Goal: Use online tool/utility

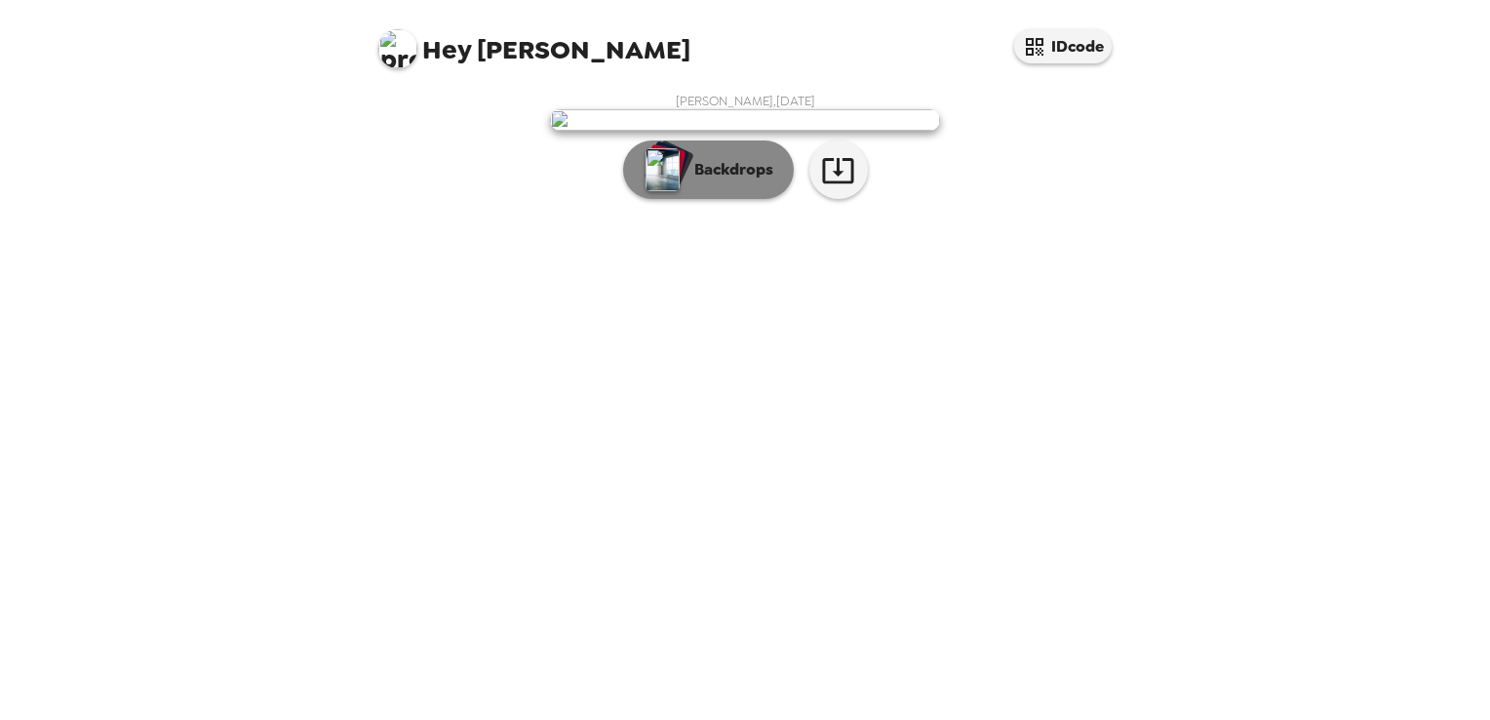
click at [752, 181] on p "Backdrops" at bounding box center [728, 169] width 89 height 23
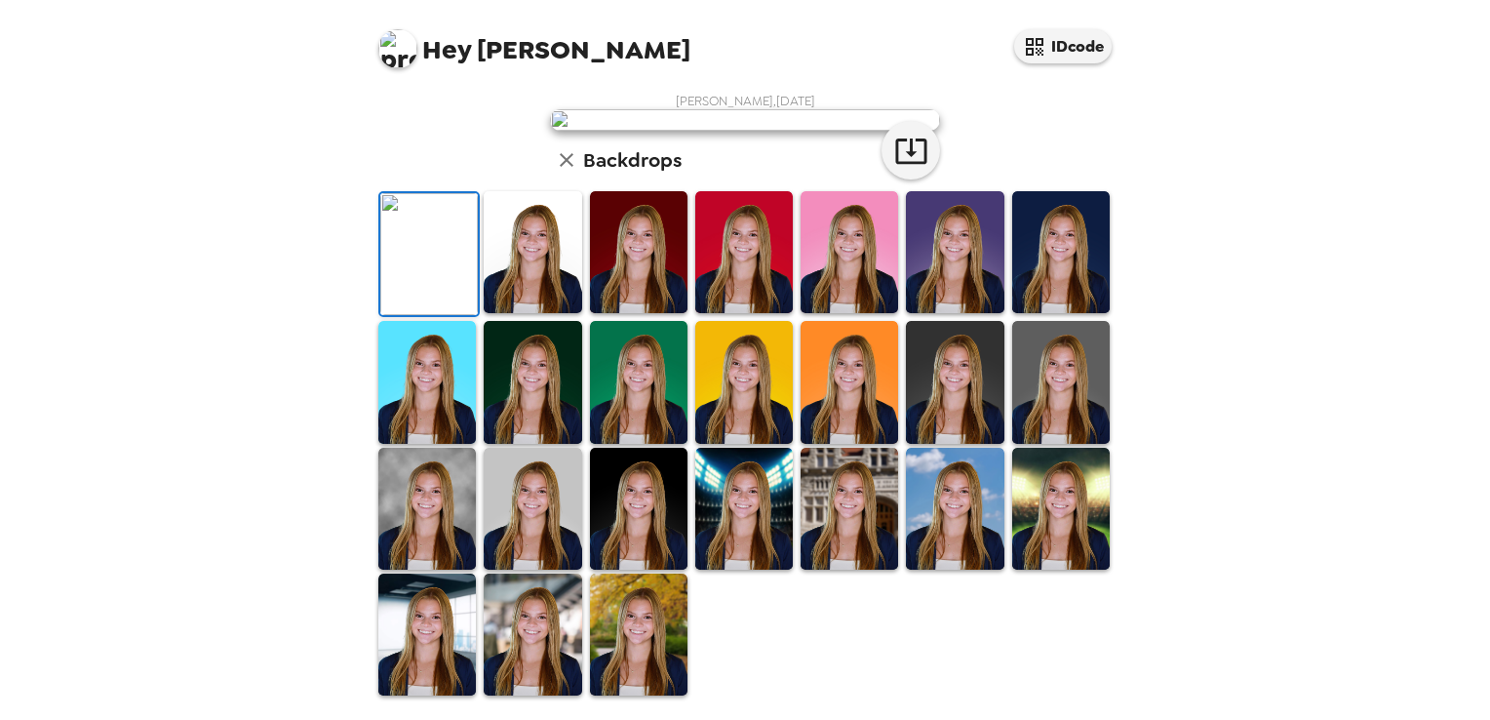
scroll to position [462, 0]
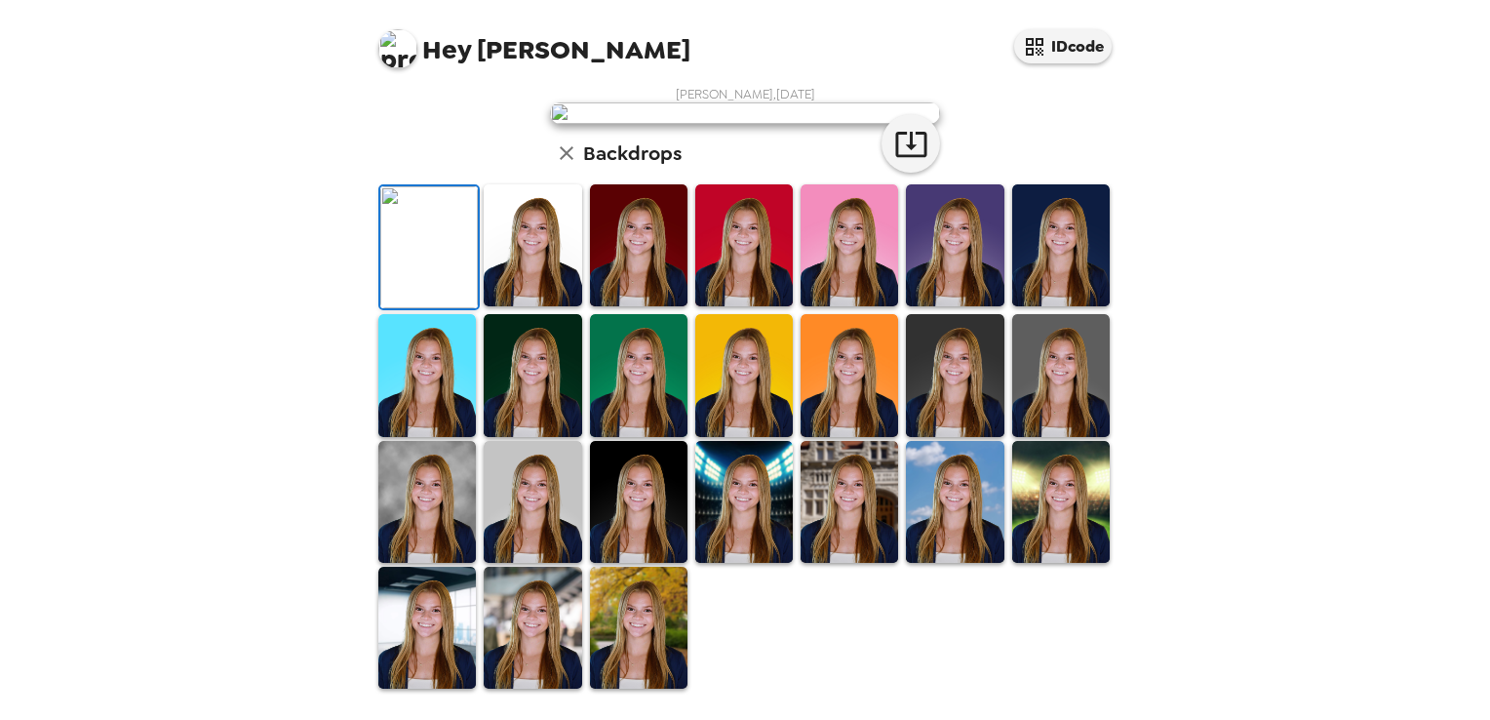
click at [545, 614] on img at bounding box center [533, 628] width 98 height 122
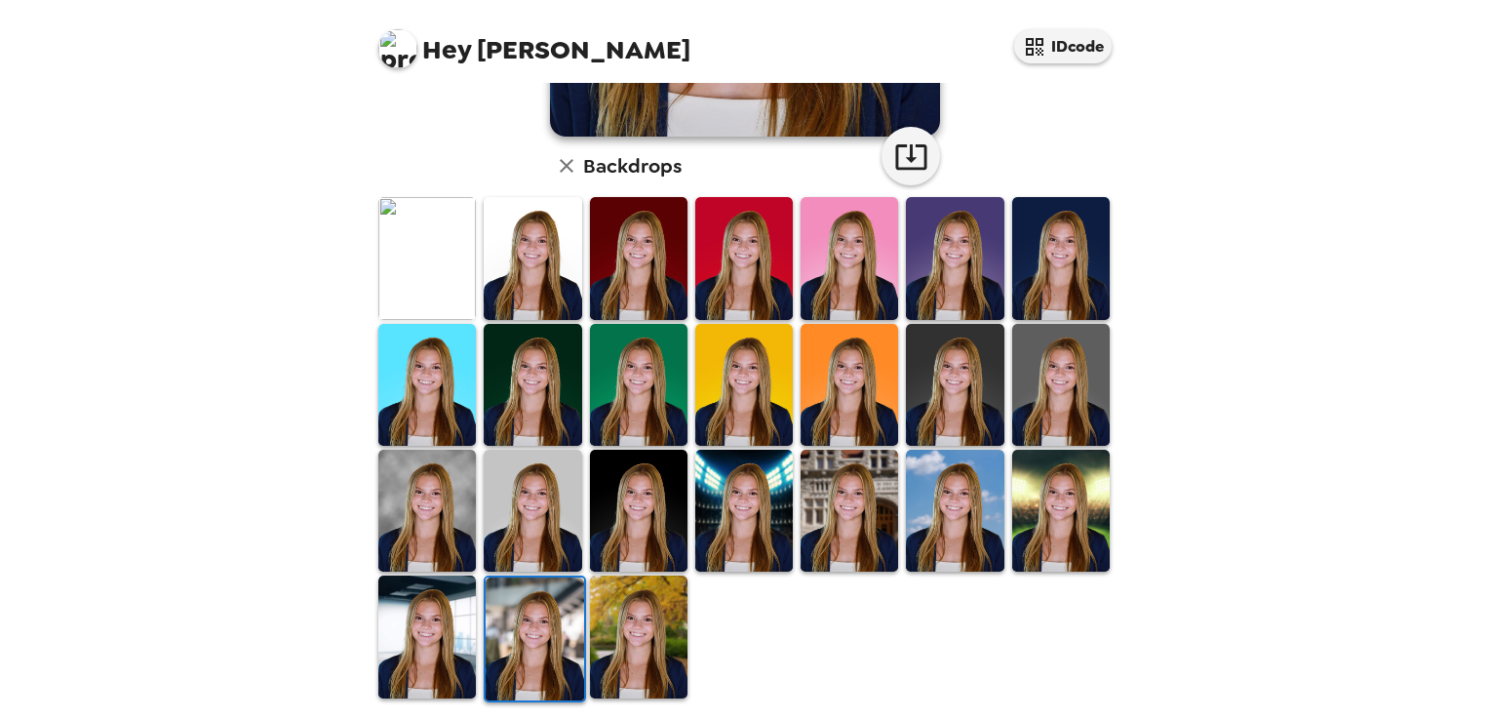
scroll to position [371, 0]
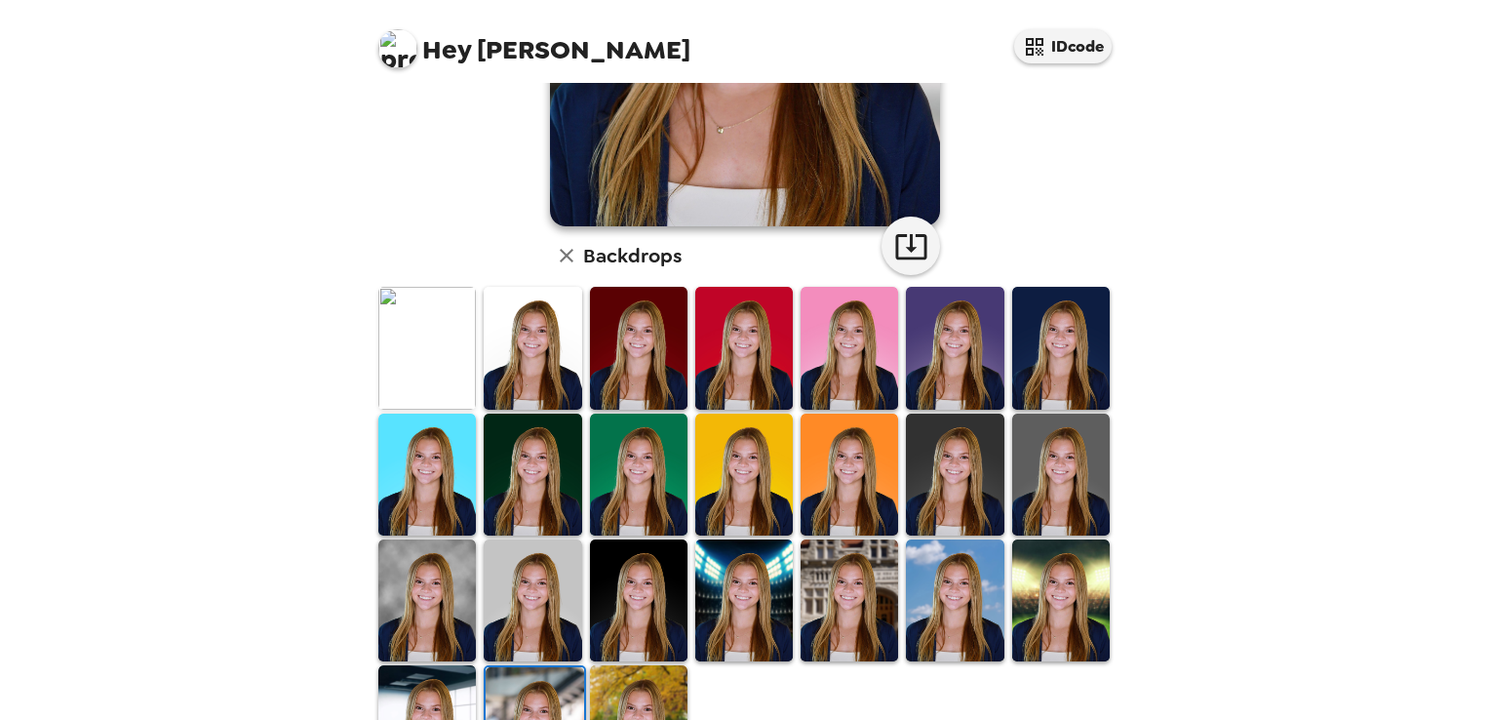
click at [546, 676] on img at bounding box center [535, 728] width 98 height 122
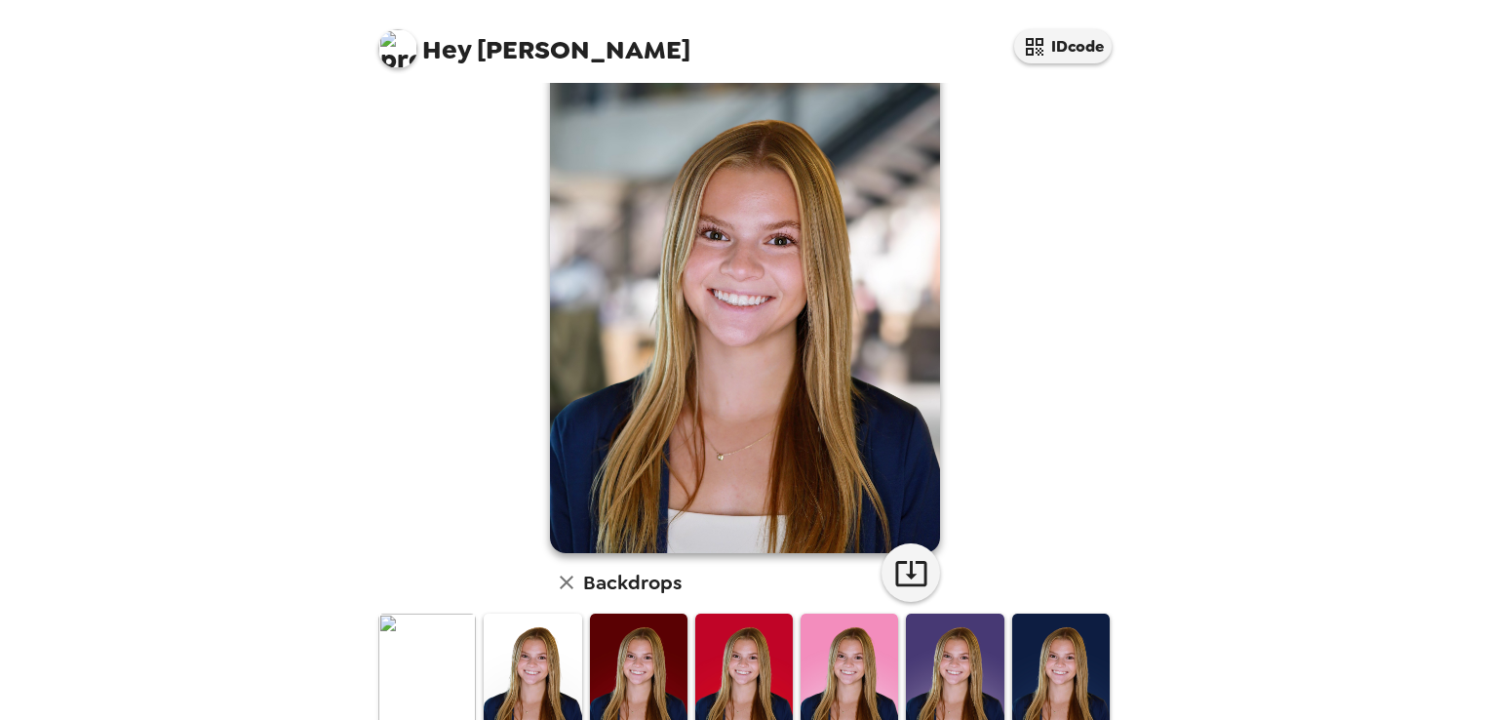
scroll to position [0, 0]
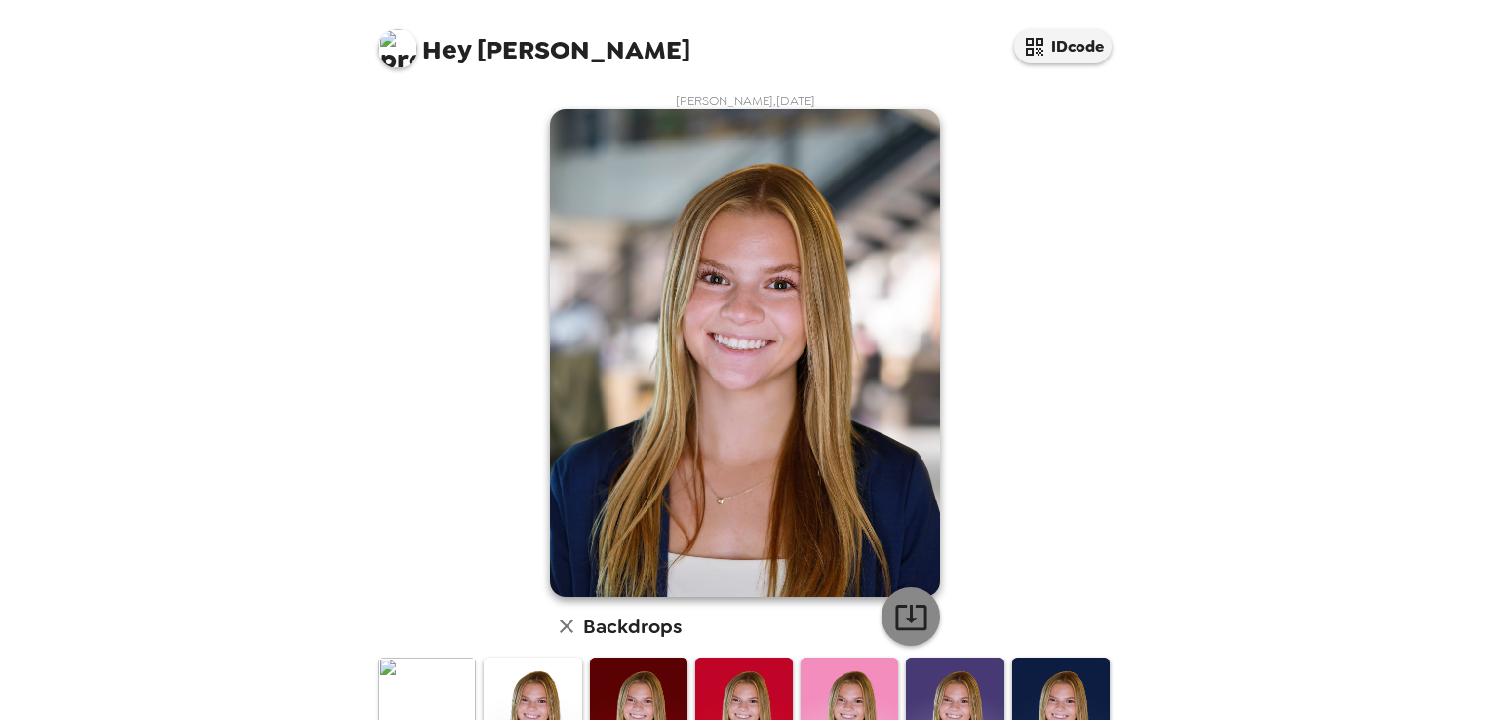
click at [911, 606] on icon "button" at bounding box center [910, 617] width 31 height 25
